Goal: Task Accomplishment & Management: Use online tool/utility

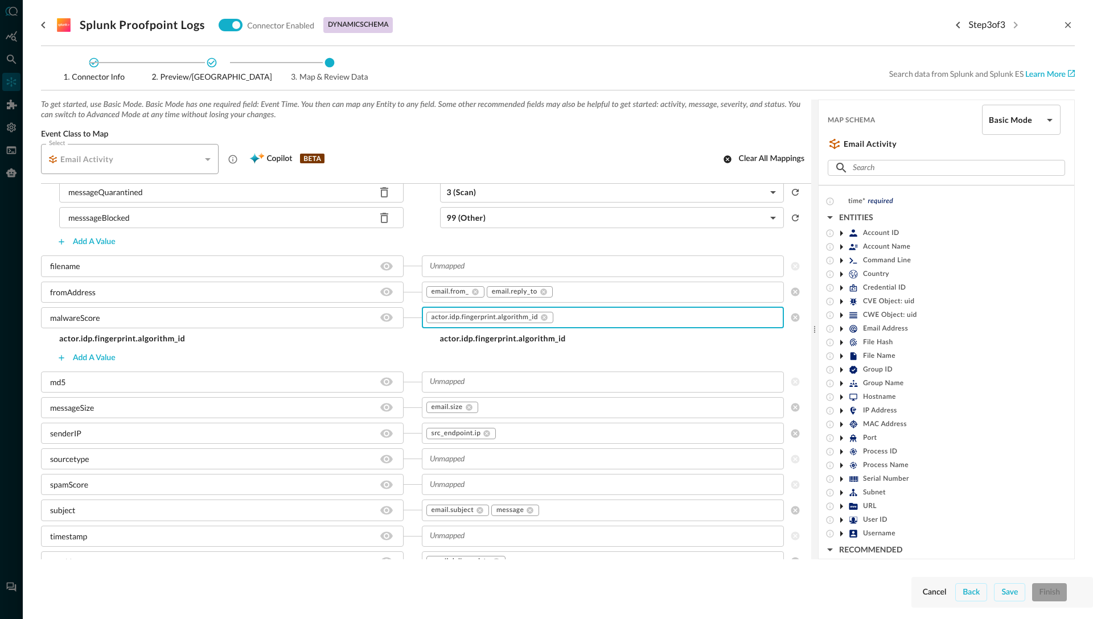
click at [840, 233] on icon at bounding box center [842, 234] width 14 height 14
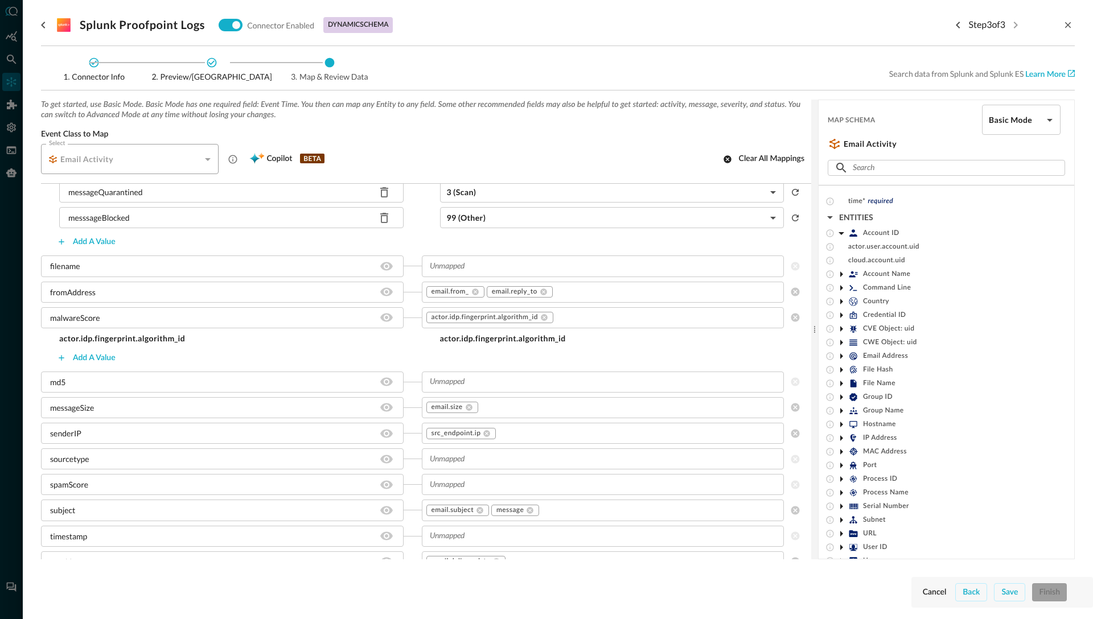
click at [845, 274] on icon at bounding box center [842, 275] width 14 height 14
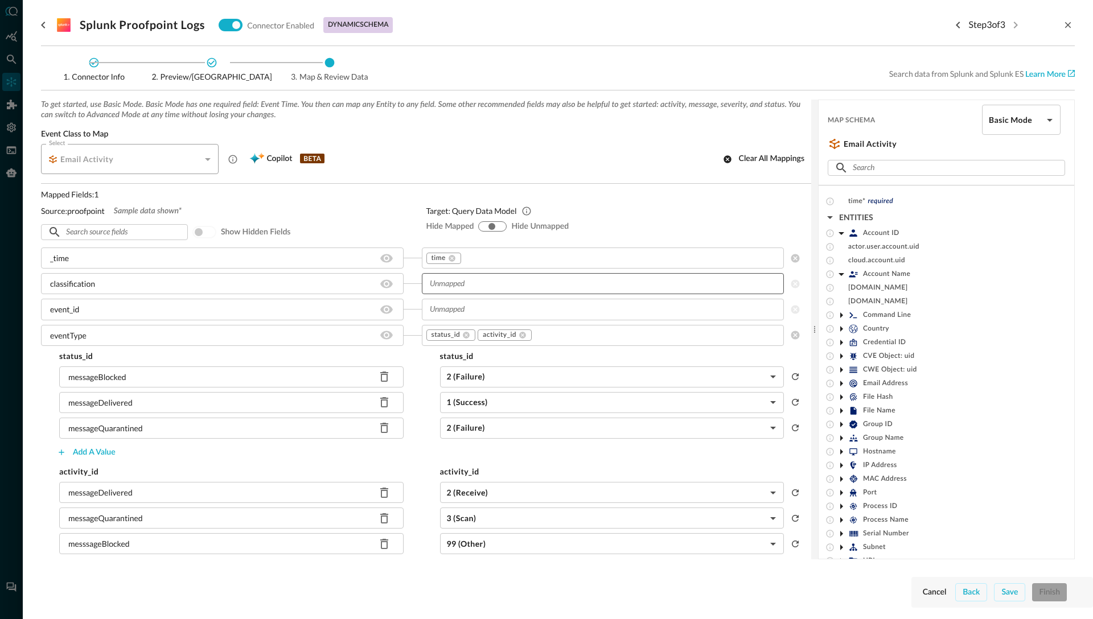
click at [467, 285] on input "text" at bounding box center [602, 284] width 354 height 14
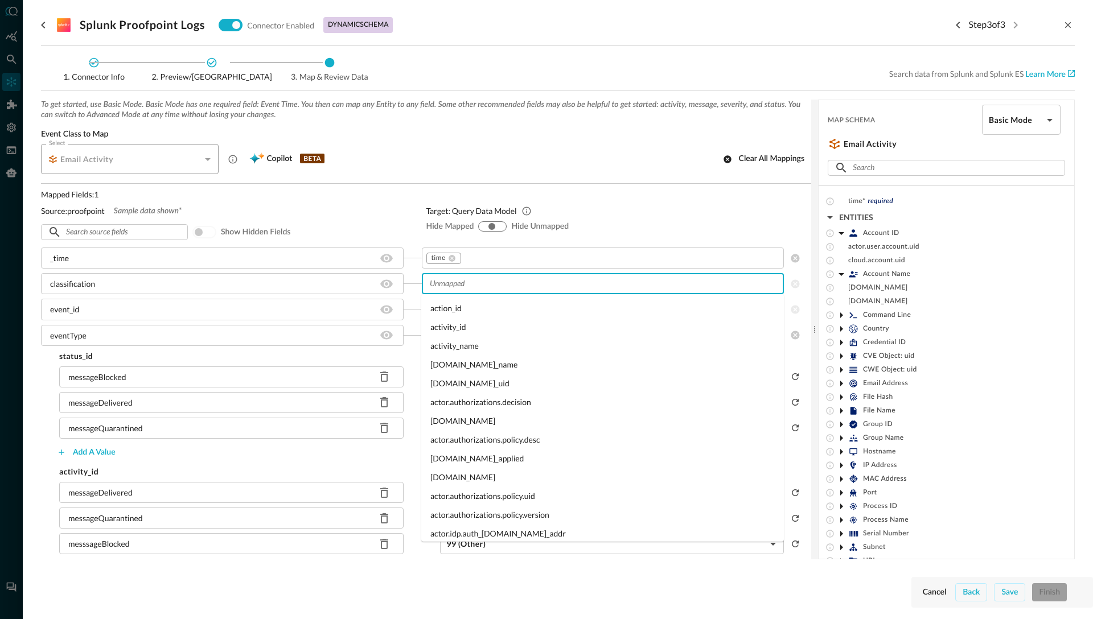
click at [489, 287] on input "text" at bounding box center [602, 284] width 354 height 14
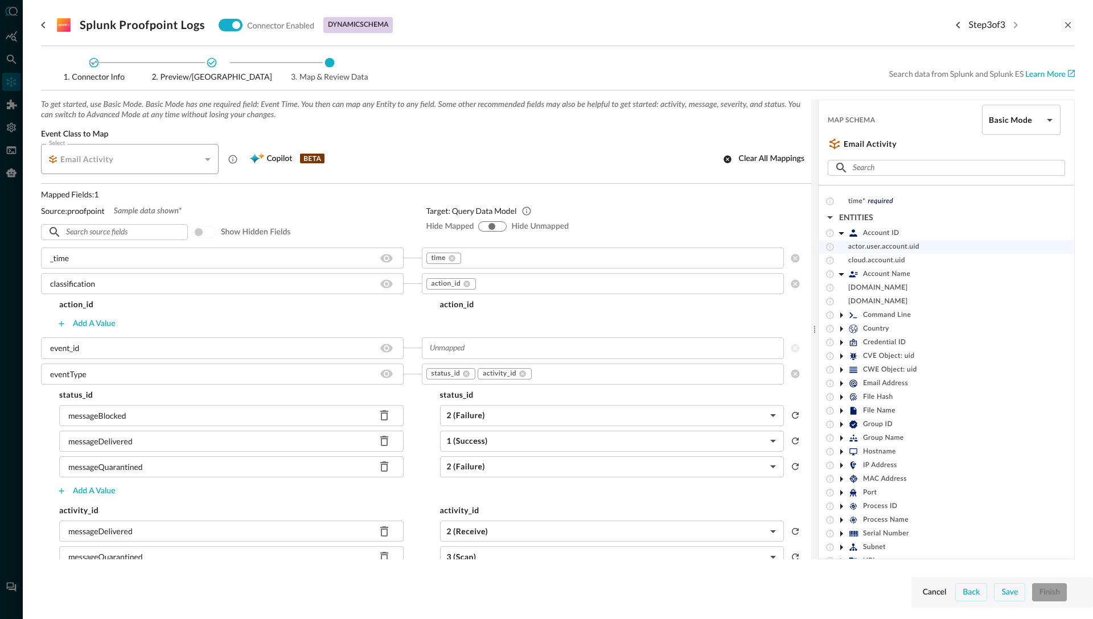
click at [861, 248] on span "actor.user.account.uid" at bounding box center [883, 247] width 71 height 9
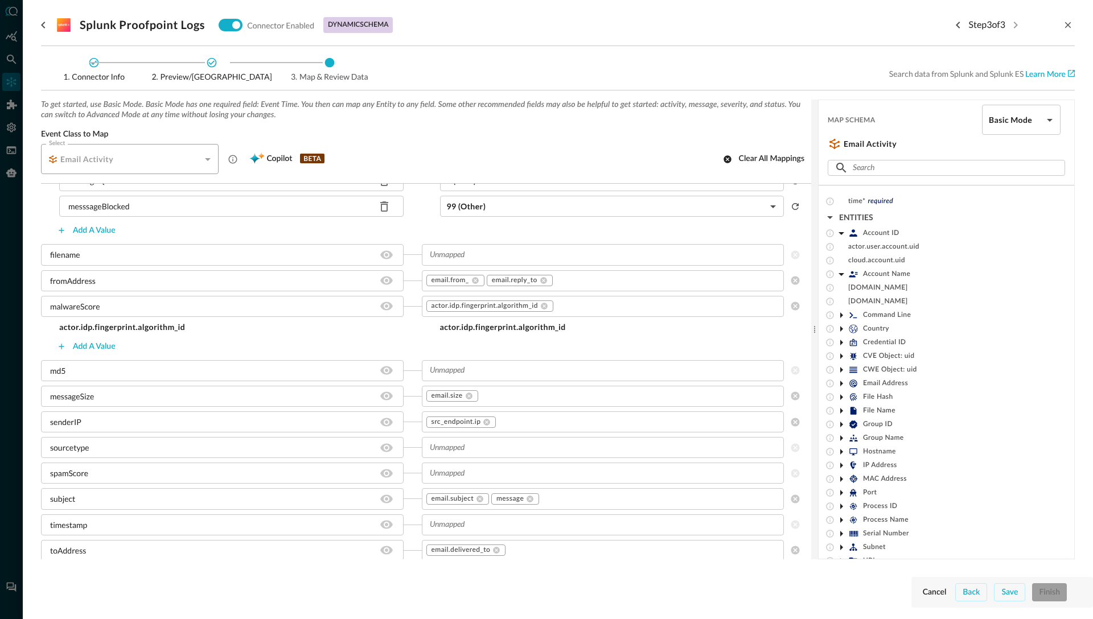
scroll to position [404, 0]
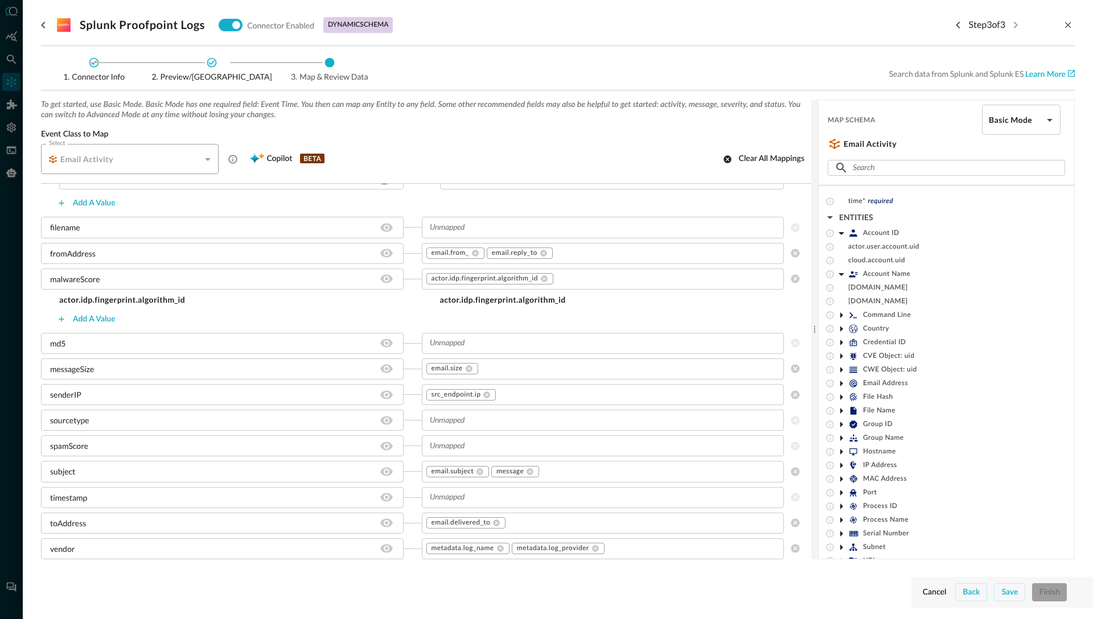
click at [159, 343] on div "md5" at bounding box center [222, 343] width 363 height 21
click at [88, 344] on div "md5" at bounding box center [222, 343] width 363 height 21
click at [211, 61] on icon at bounding box center [211, 62] width 11 height 11
click at [126, 348] on div "md5" at bounding box center [222, 343] width 363 height 21
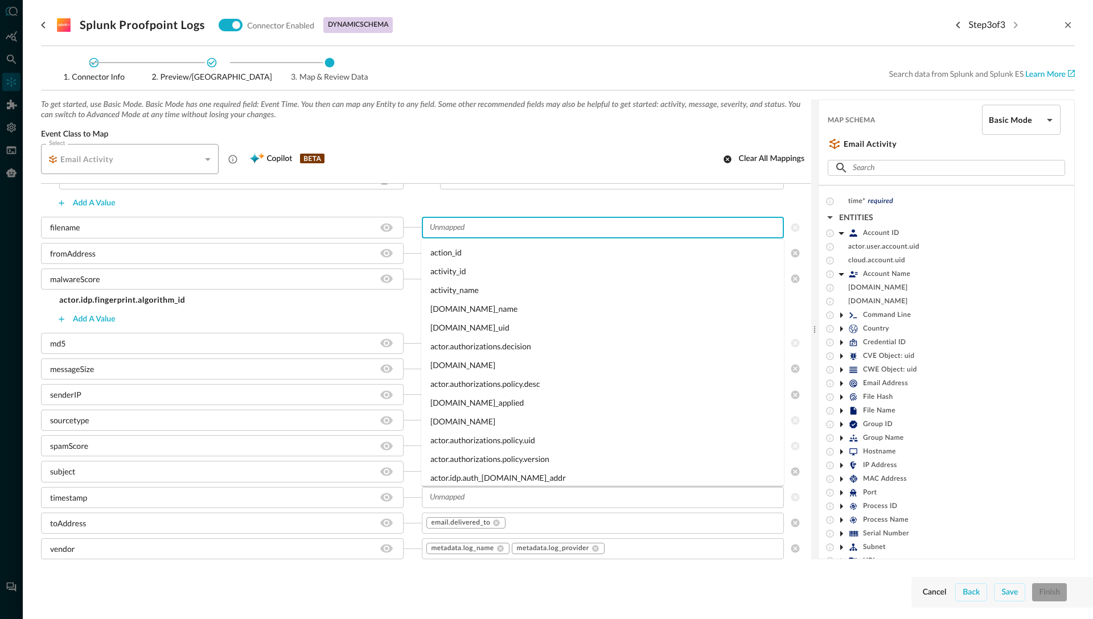
click at [456, 226] on input "text" at bounding box center [602, 227] width 354 height 14
click at [461, 229] on input "text" at bounding box center [602, 227] width 354 height 14
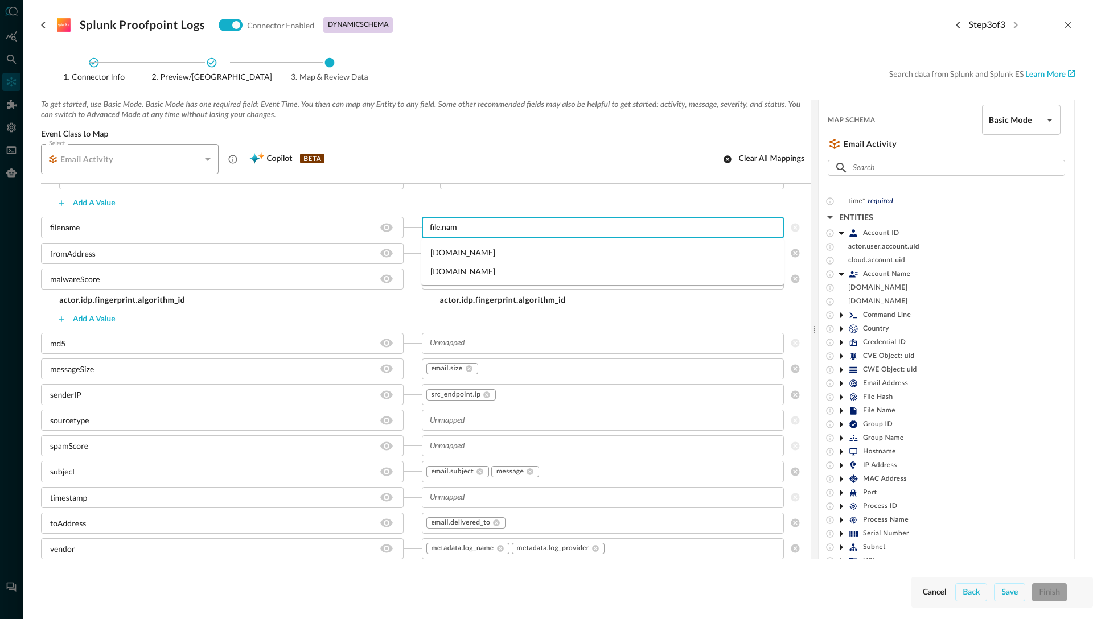
click at [466, 231] on input "file.nam" at bounding box center [602, 227] width 354 height 14
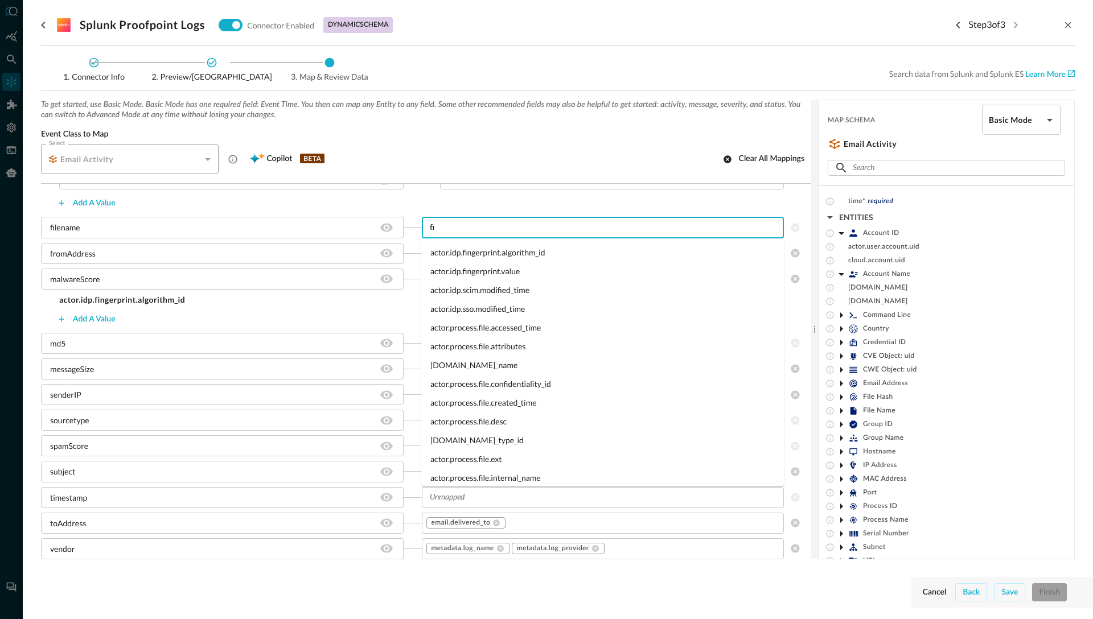
type input "f"
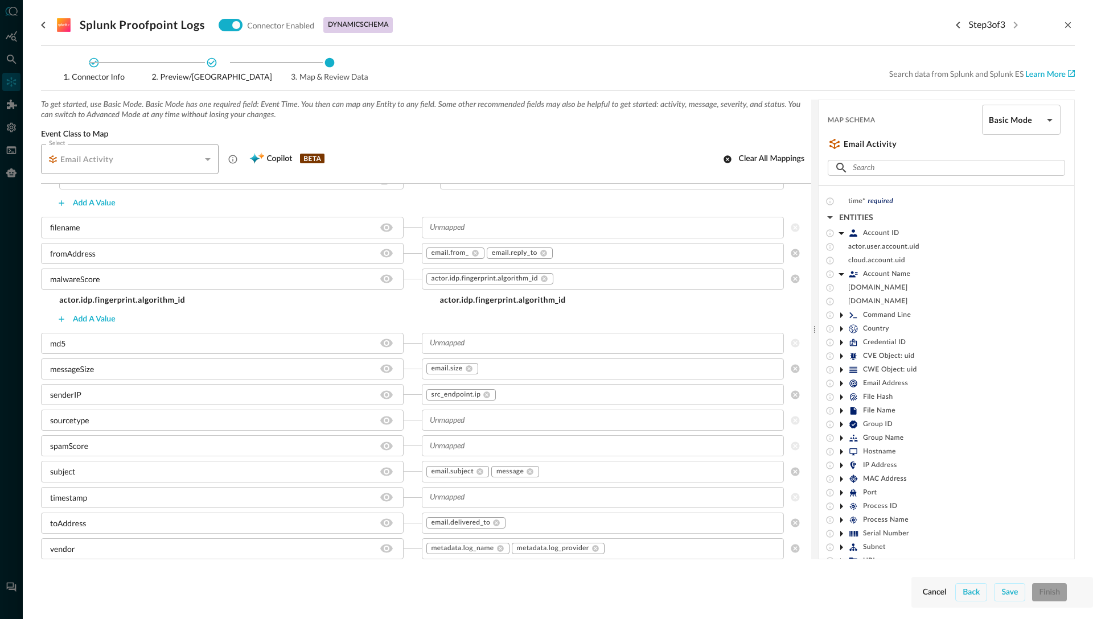
click at [412, 202] on div "Add a value" at bounding box center [421, 203] width 761 height 18
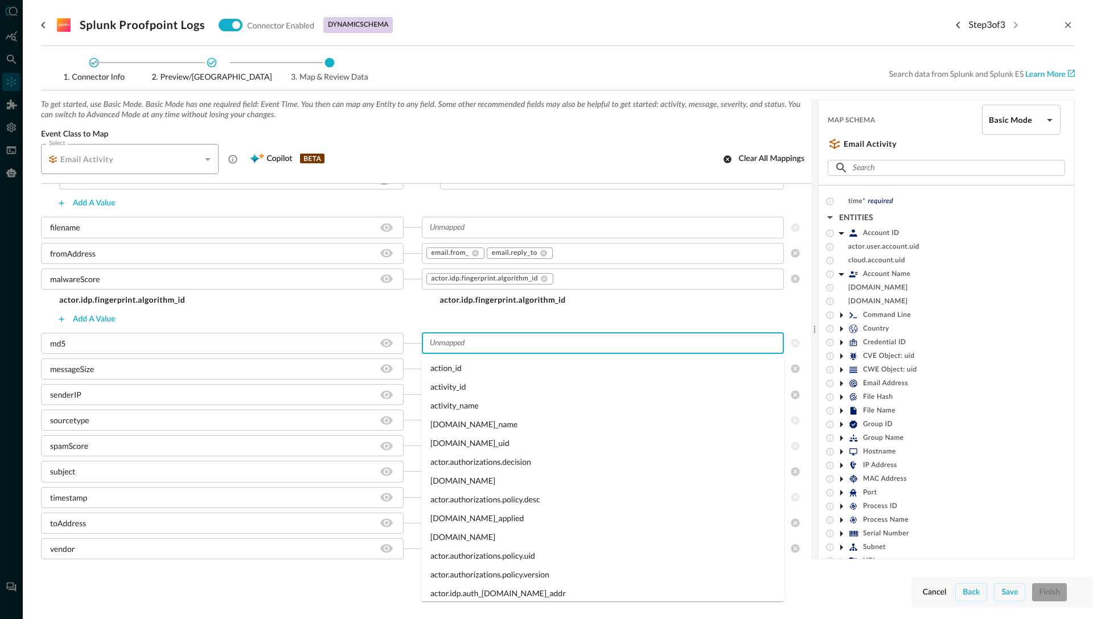
click at [441, 348] on input "text" at bounding box center [602, 343] width 354 height 14
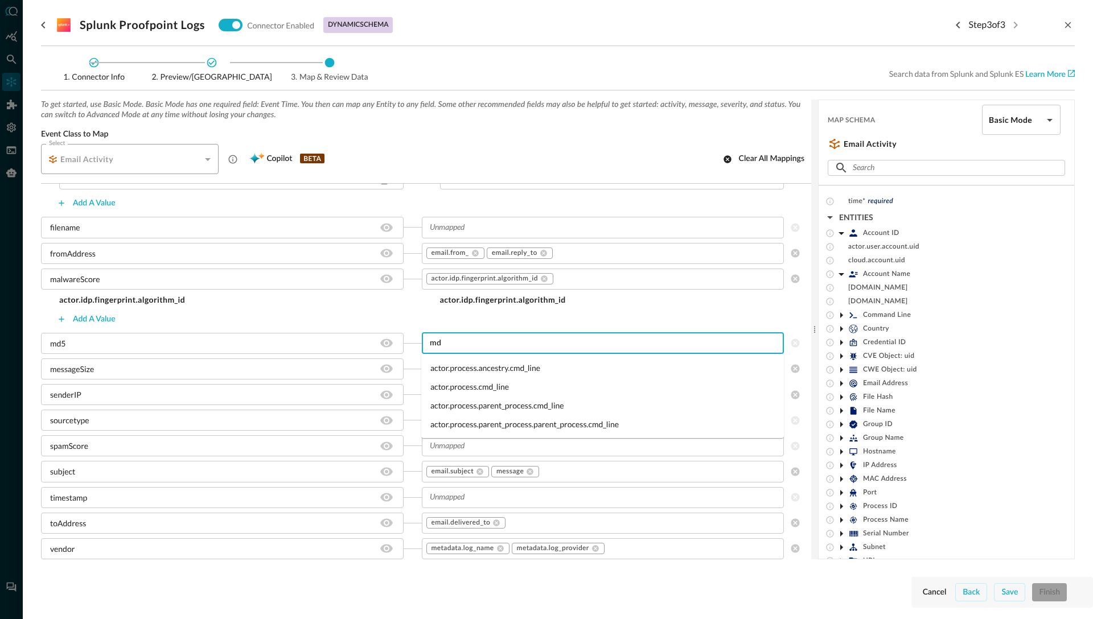
type input "m"
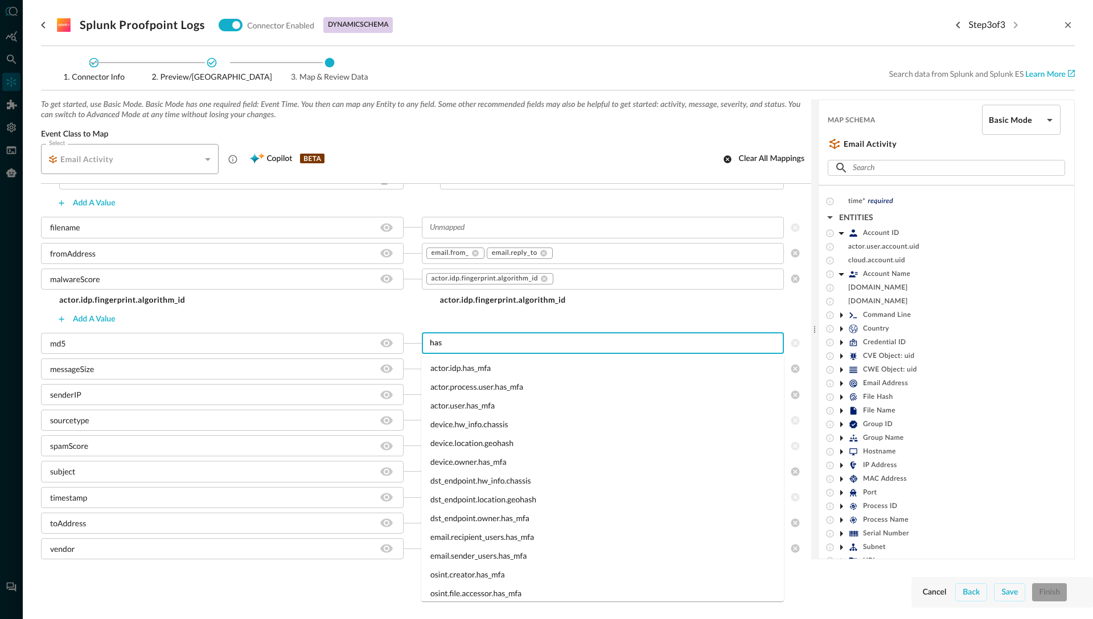
type input "hash"
